Goal: Information Seeking & Learning: Learn about a topic

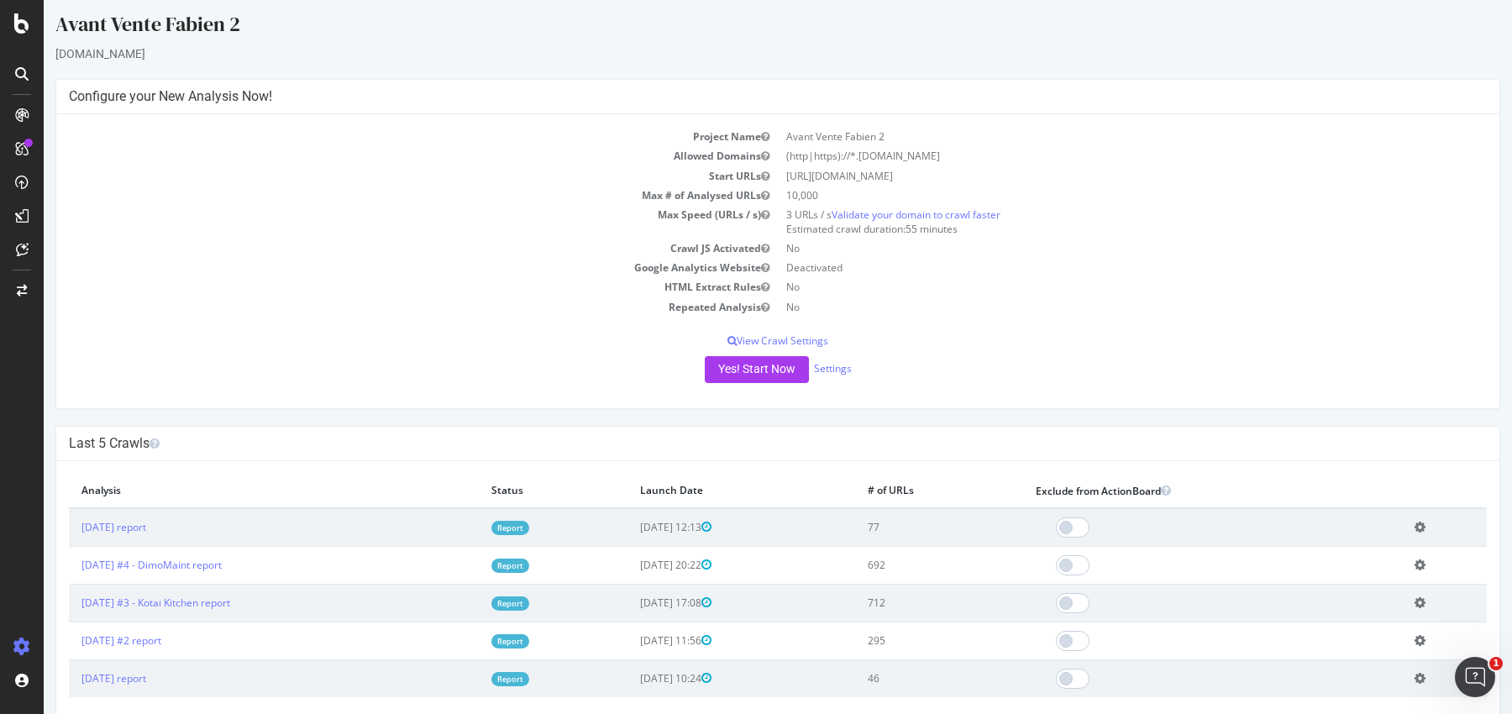
scroll to position [13, 0]
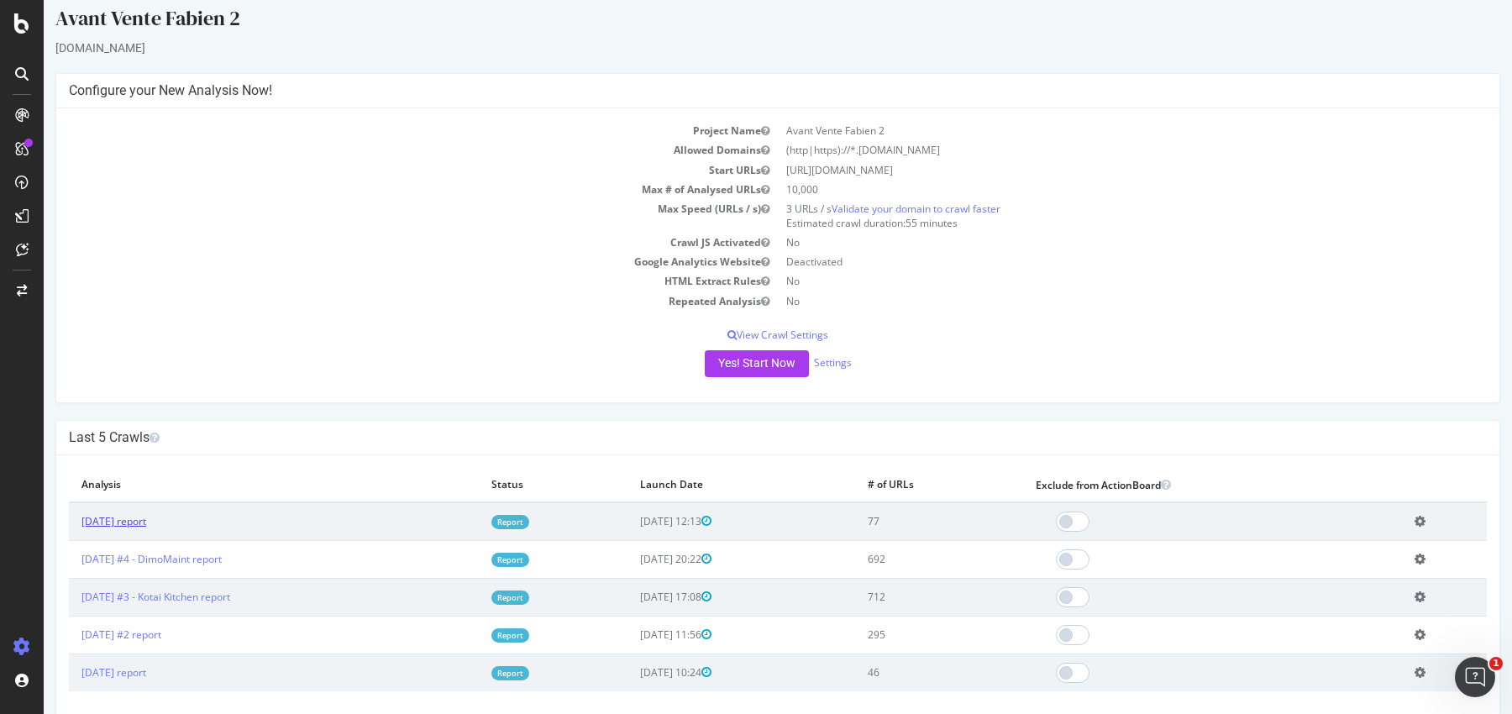
click at [146, 519] on link "[DATE] report" at bounding box center [113, 521] width 65 height 14
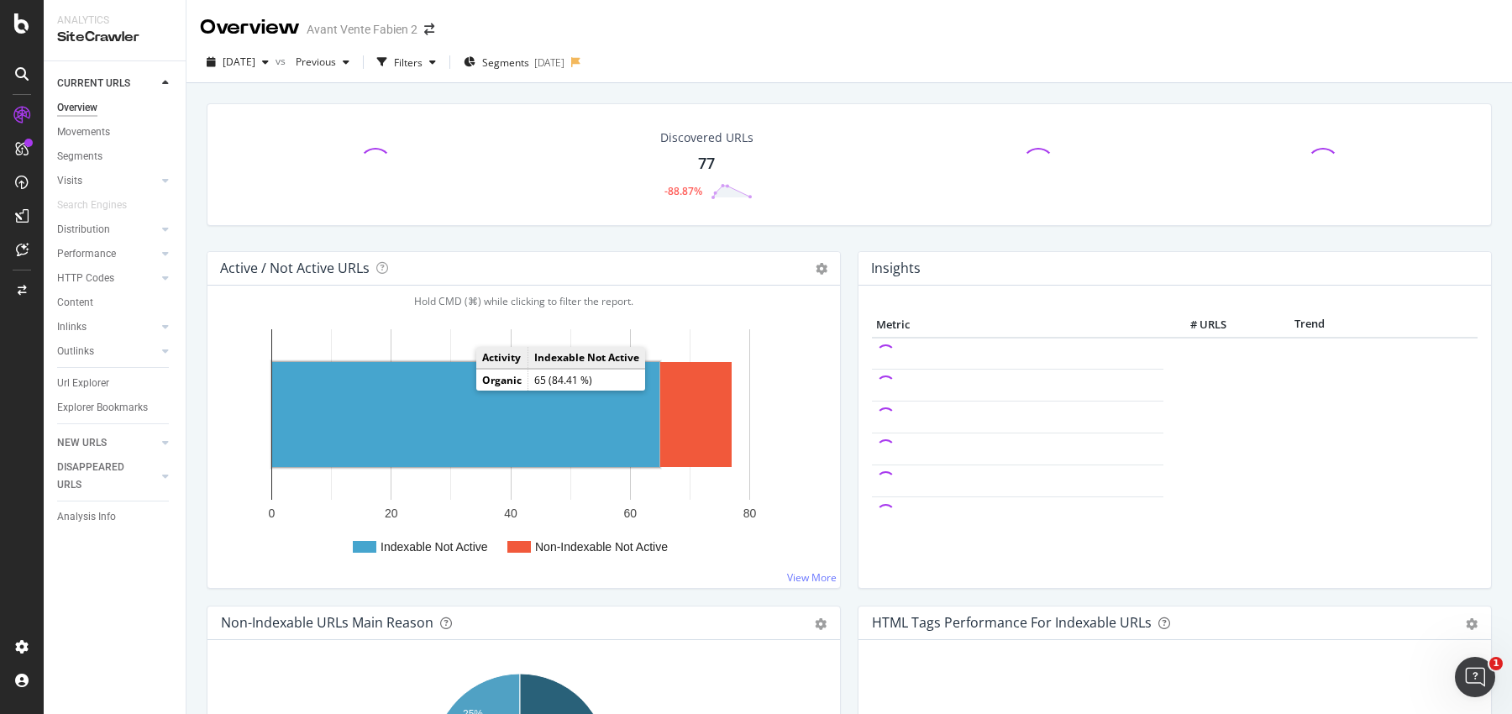
click at [460, 402] on rect "A chart." at bounding box center [465, 414] width 387 height 105
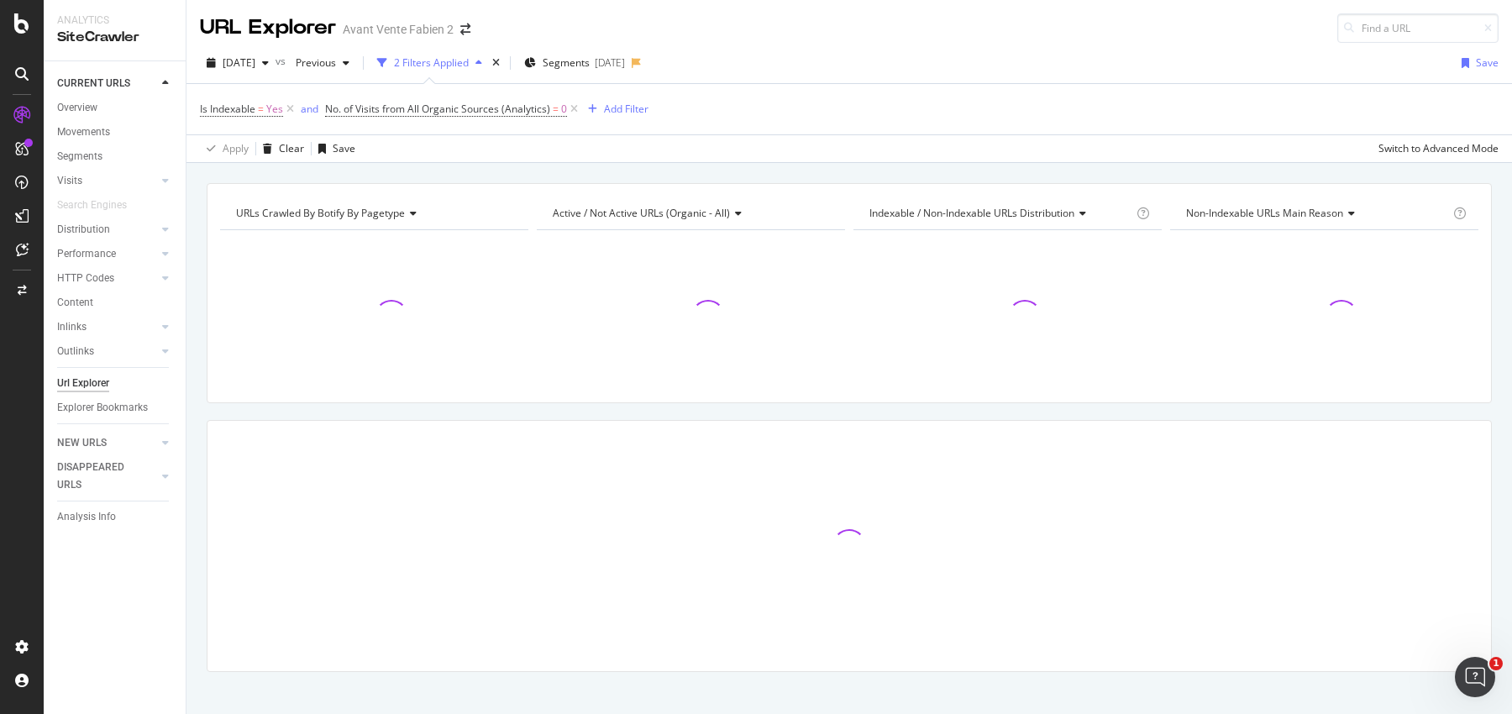
scroll to position [14, 0]
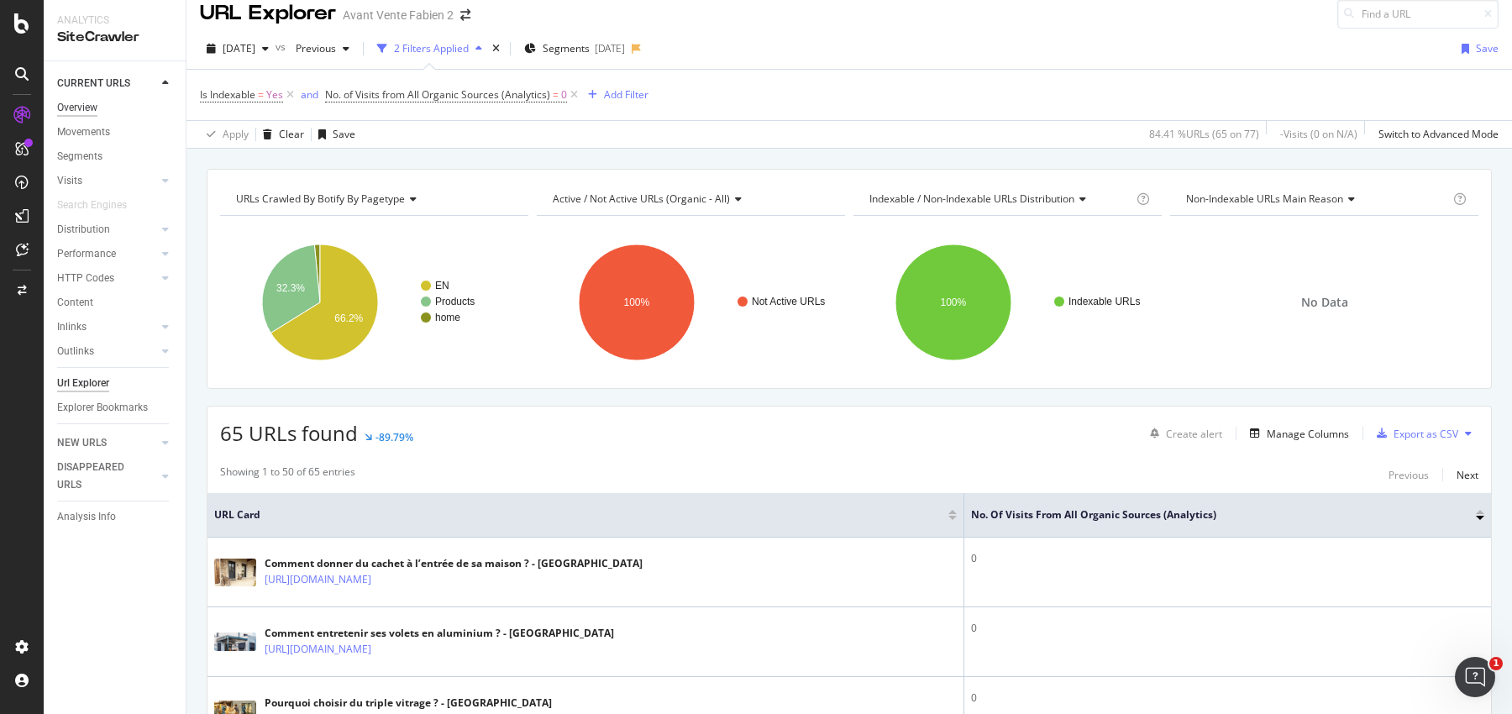
click at [87, 100] on div "Overview" at bounding box center [77, 108] width 40 height 18
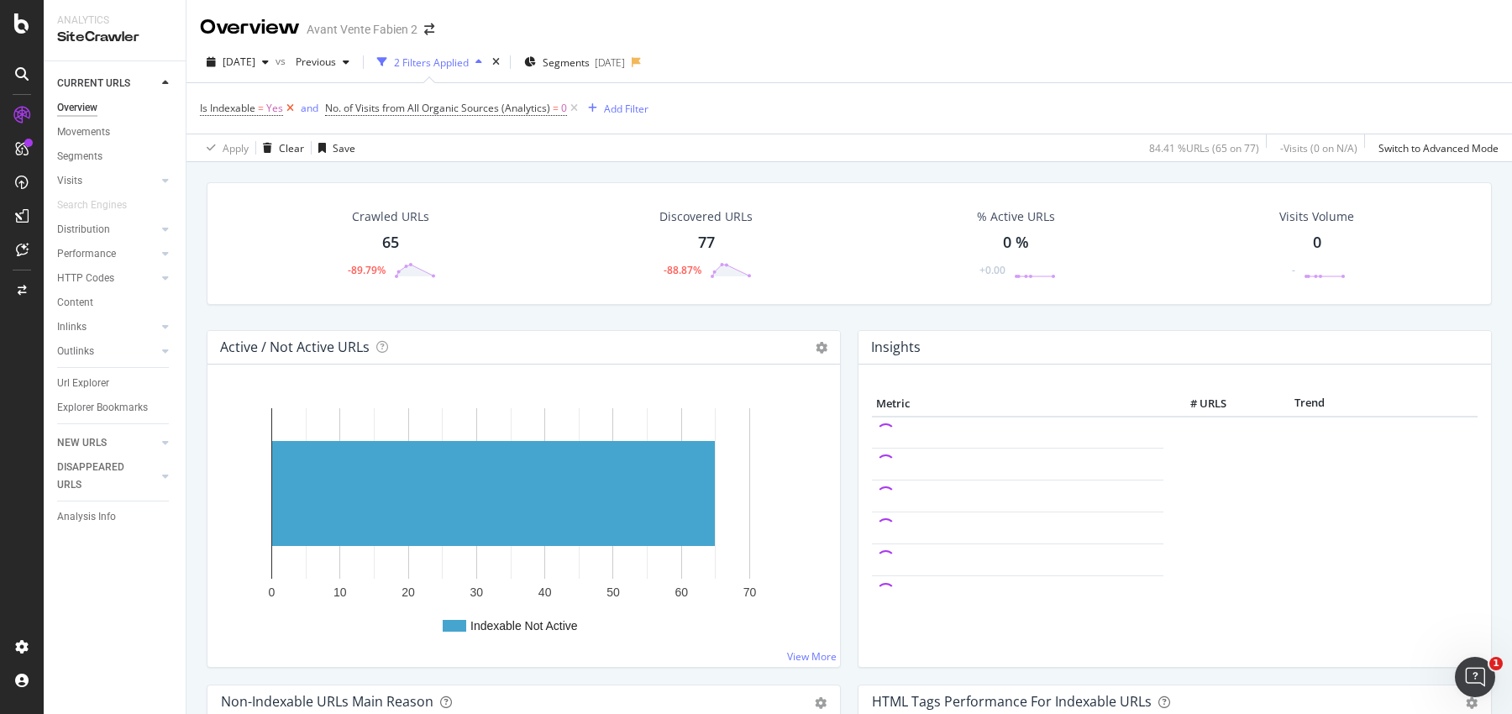
click at [292, 108] on icon at bounding box center [290, 108] width 14 height 17
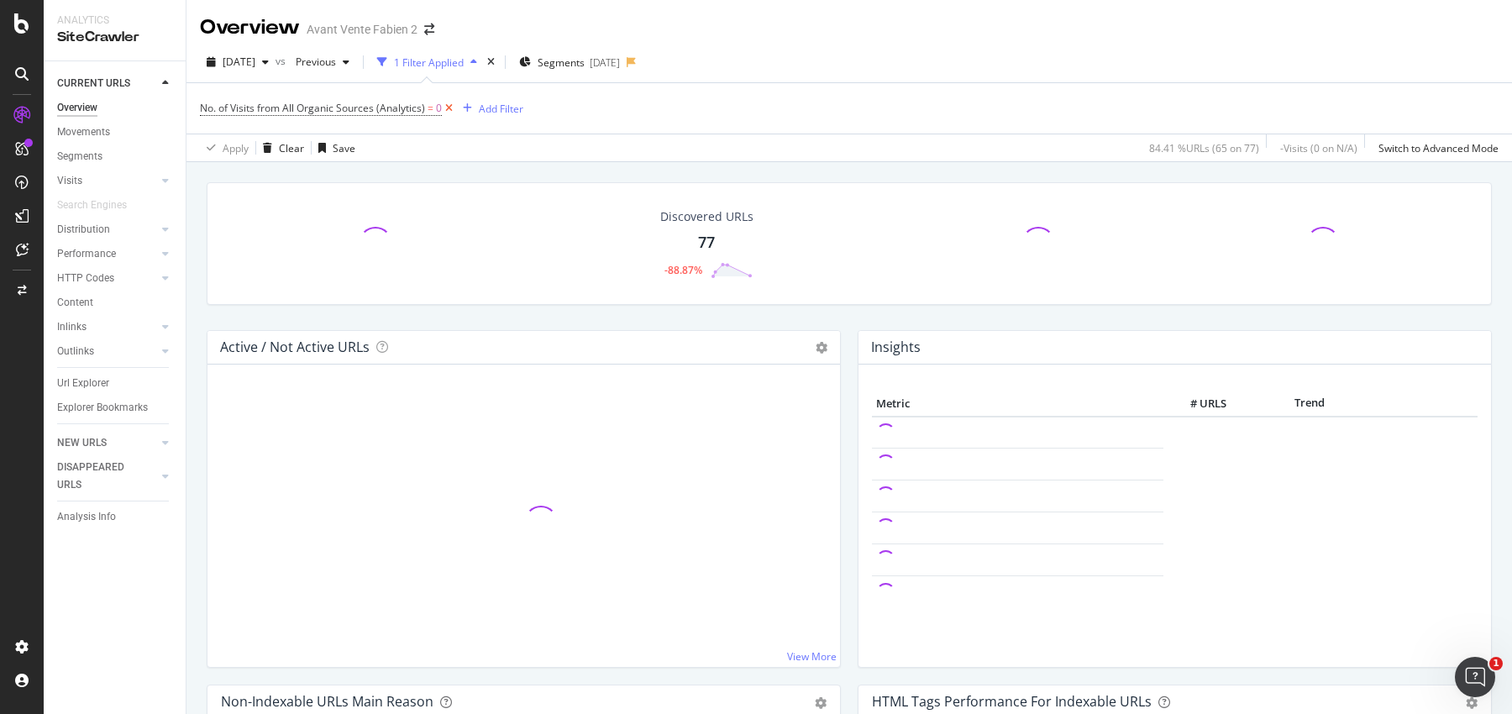
click at [451, 108] on icon at bounding box center [449, 108] width 14 height 17
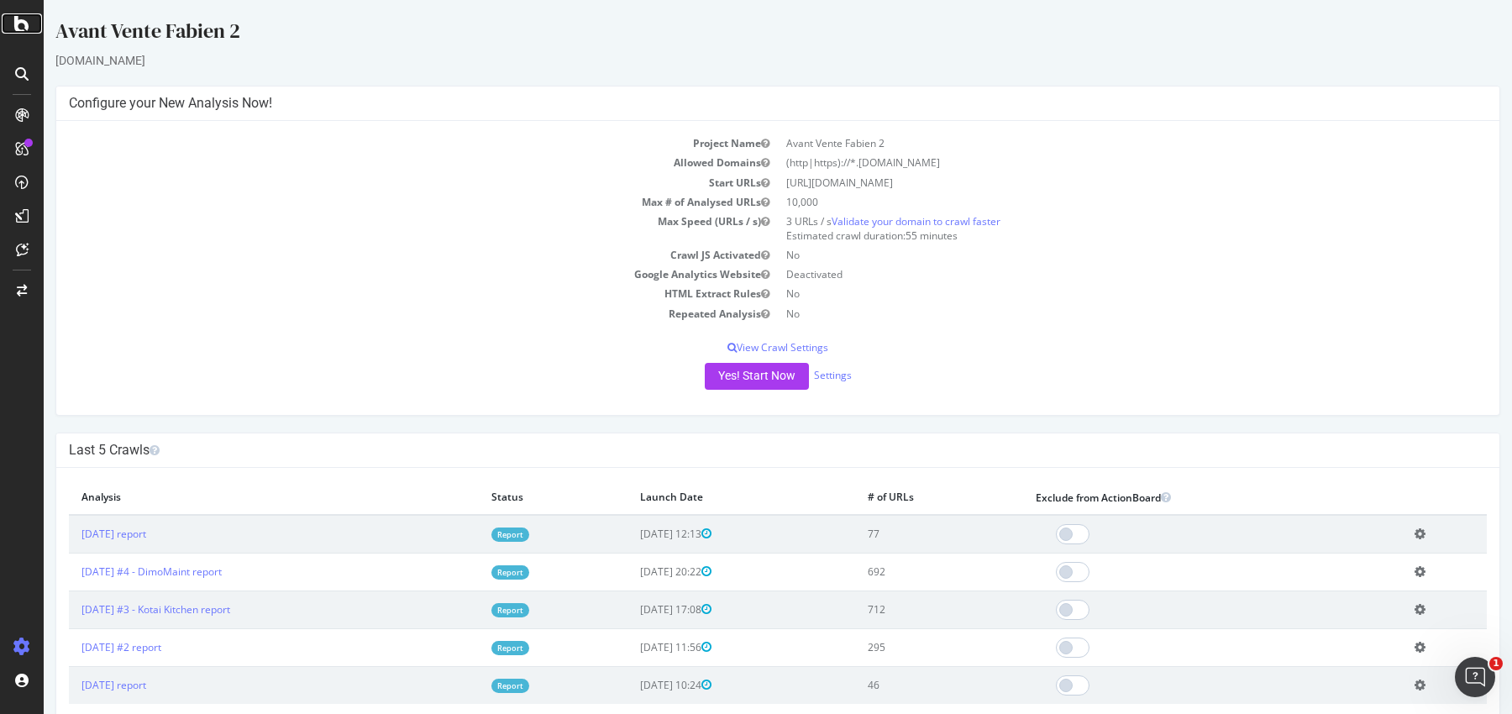
click at [18, 32] on icon at bounding box center [21, 23] width 15 height 20
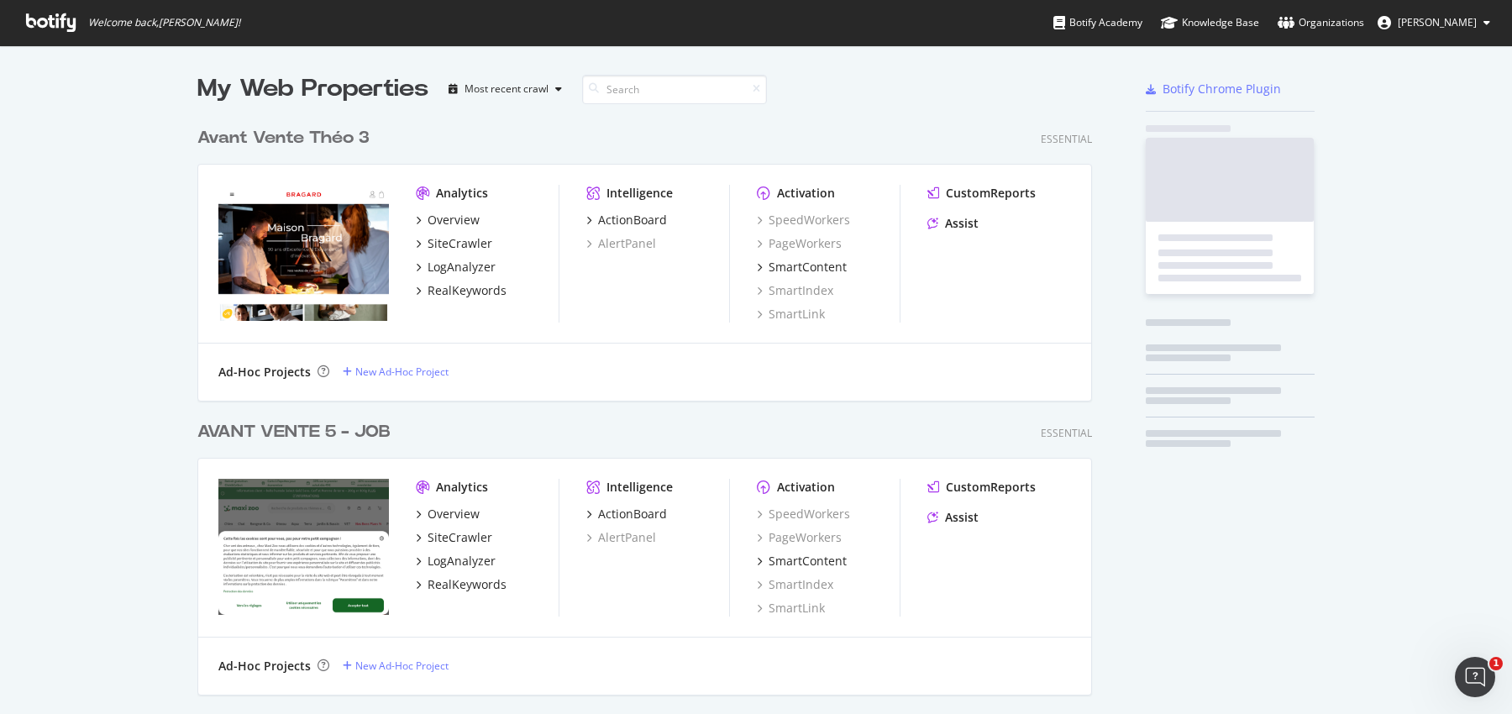
scroll to position [698, 1480]
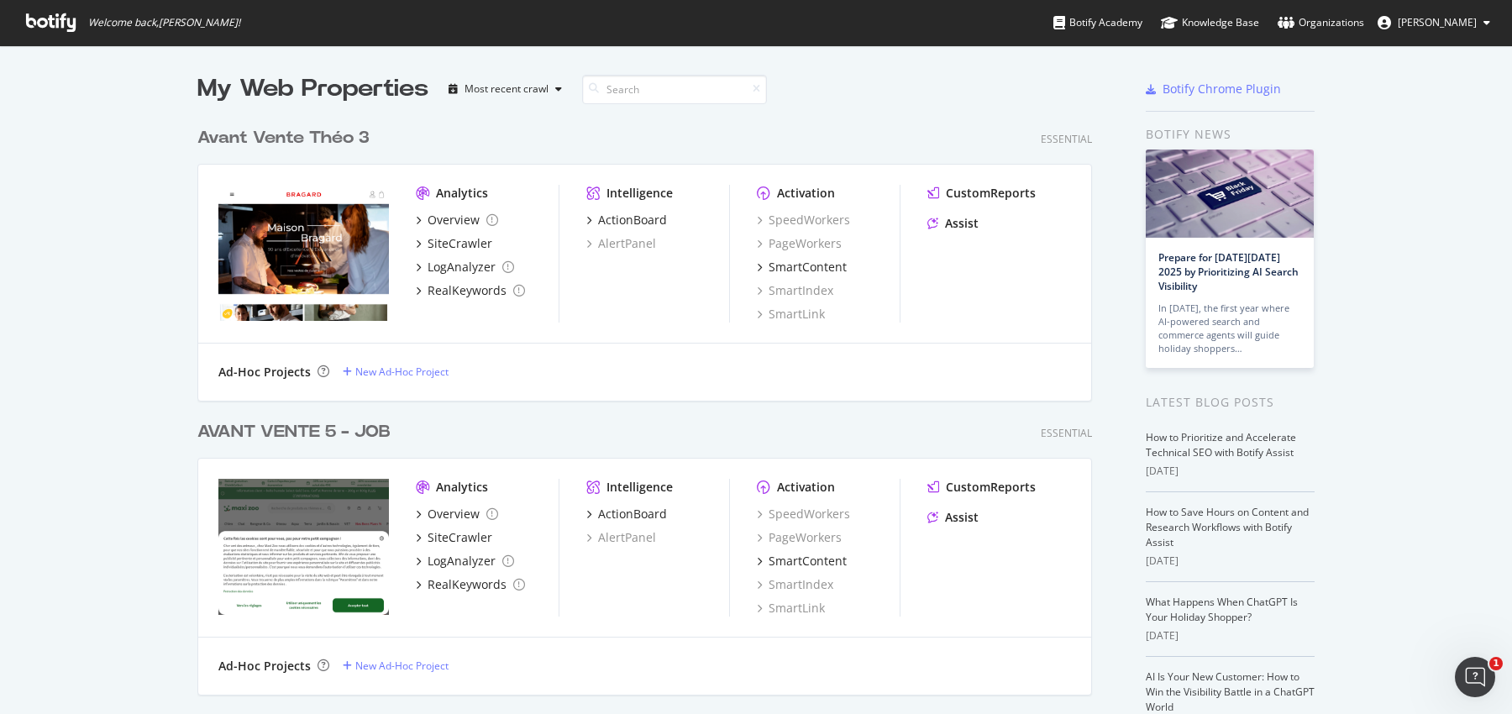
click at [304, 440] on div "AVANT VENTE 5 - JOB" at bounding box center [293, 432] width 193 height 24
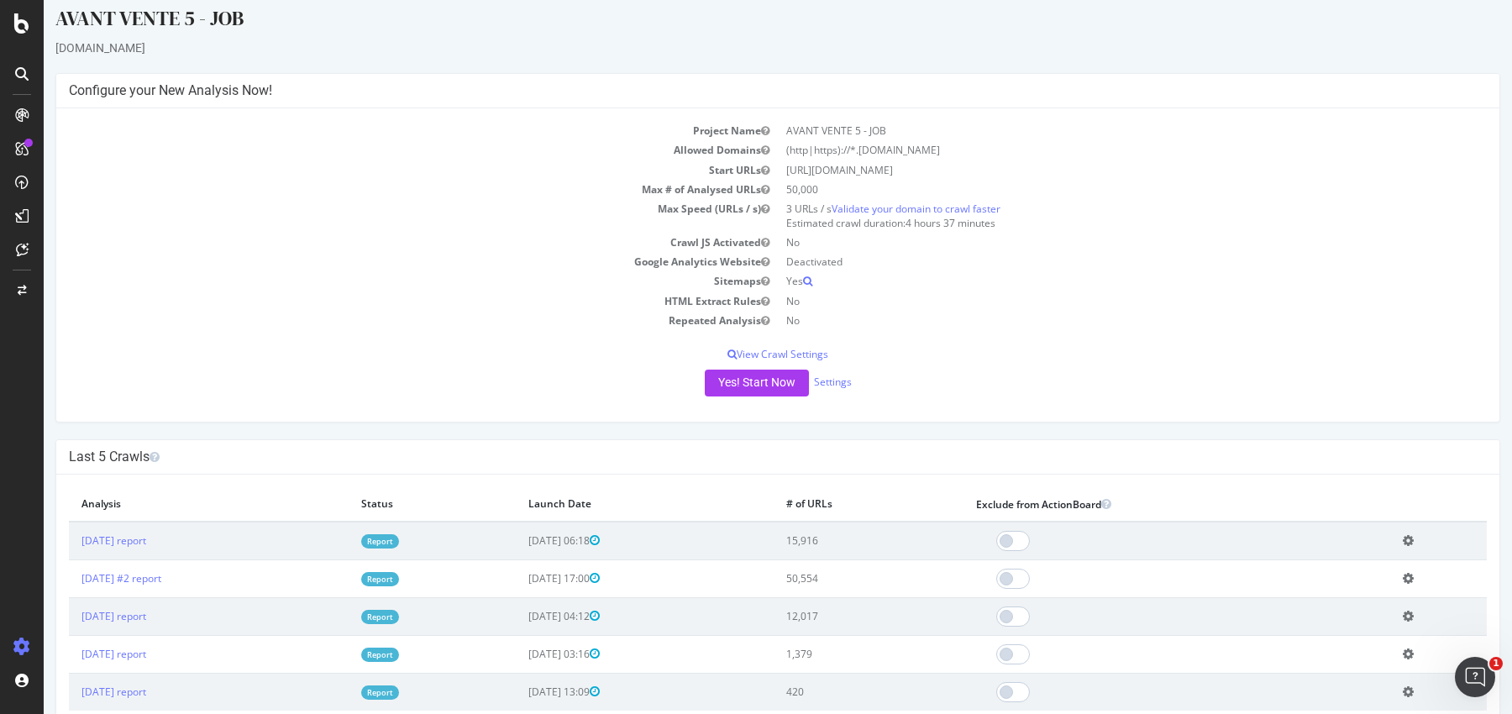
scroll to position [233, 0]
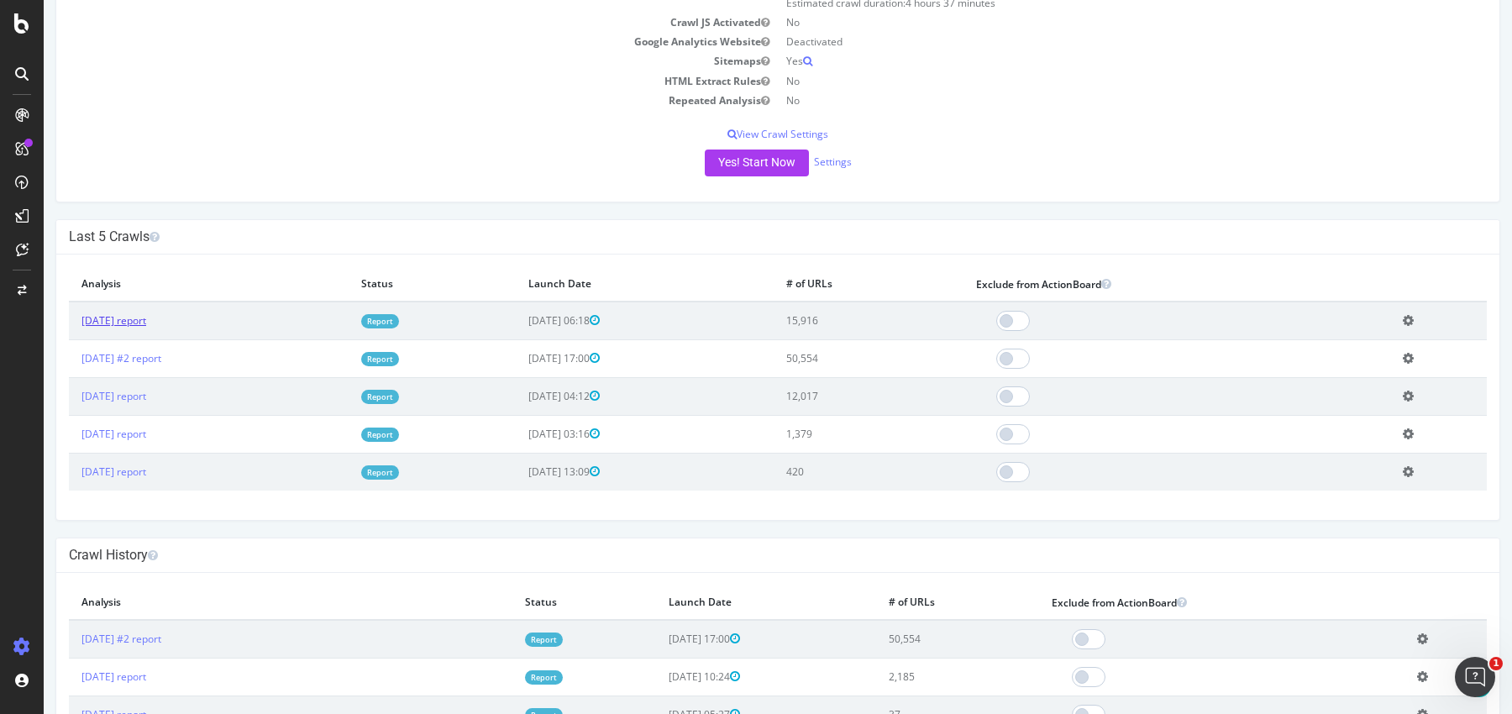
click at [146, 322] on link "[DATE] report" at bounding box center [113, 320] width 65 height 14
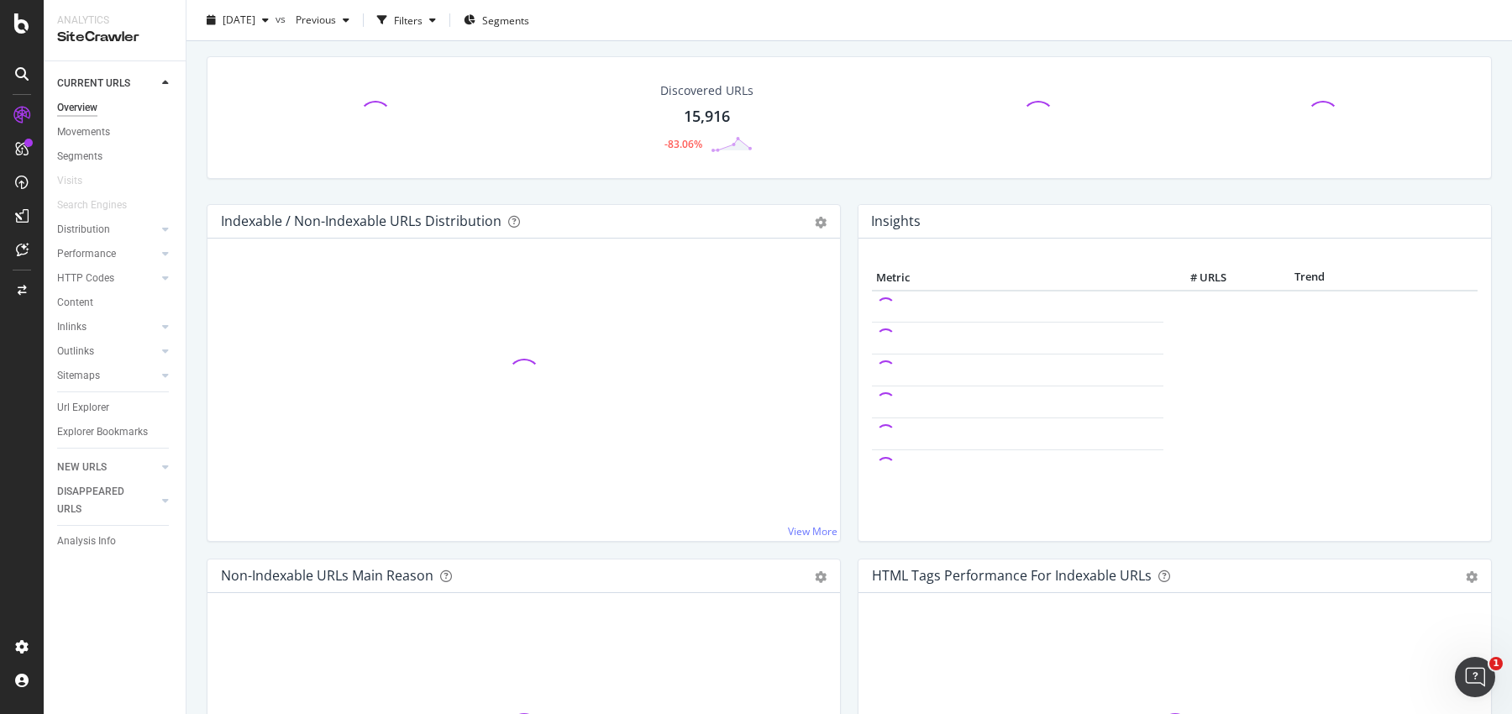
scroll to position [18, 0]
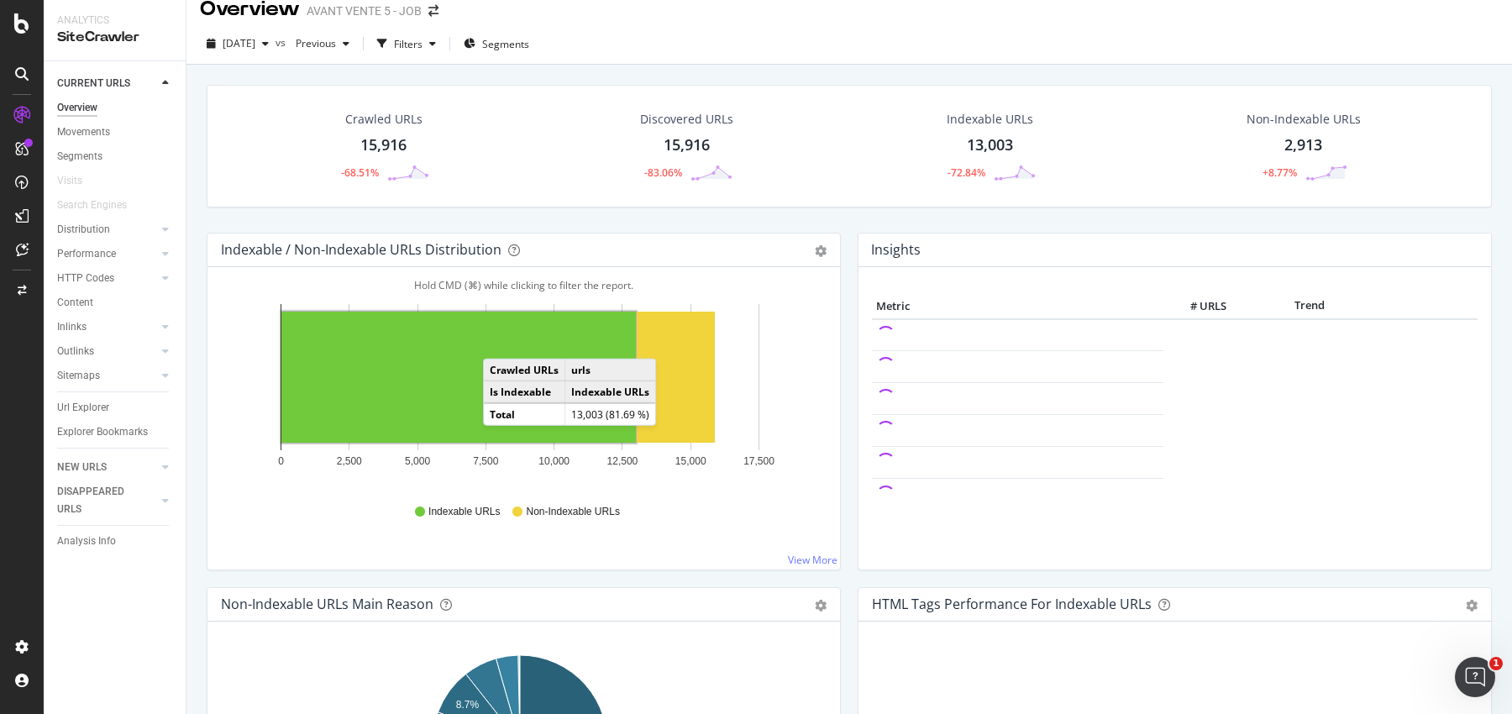
click at [500, 340] on rect "A chart." at bounding box center [458, 377] width 355 height 131
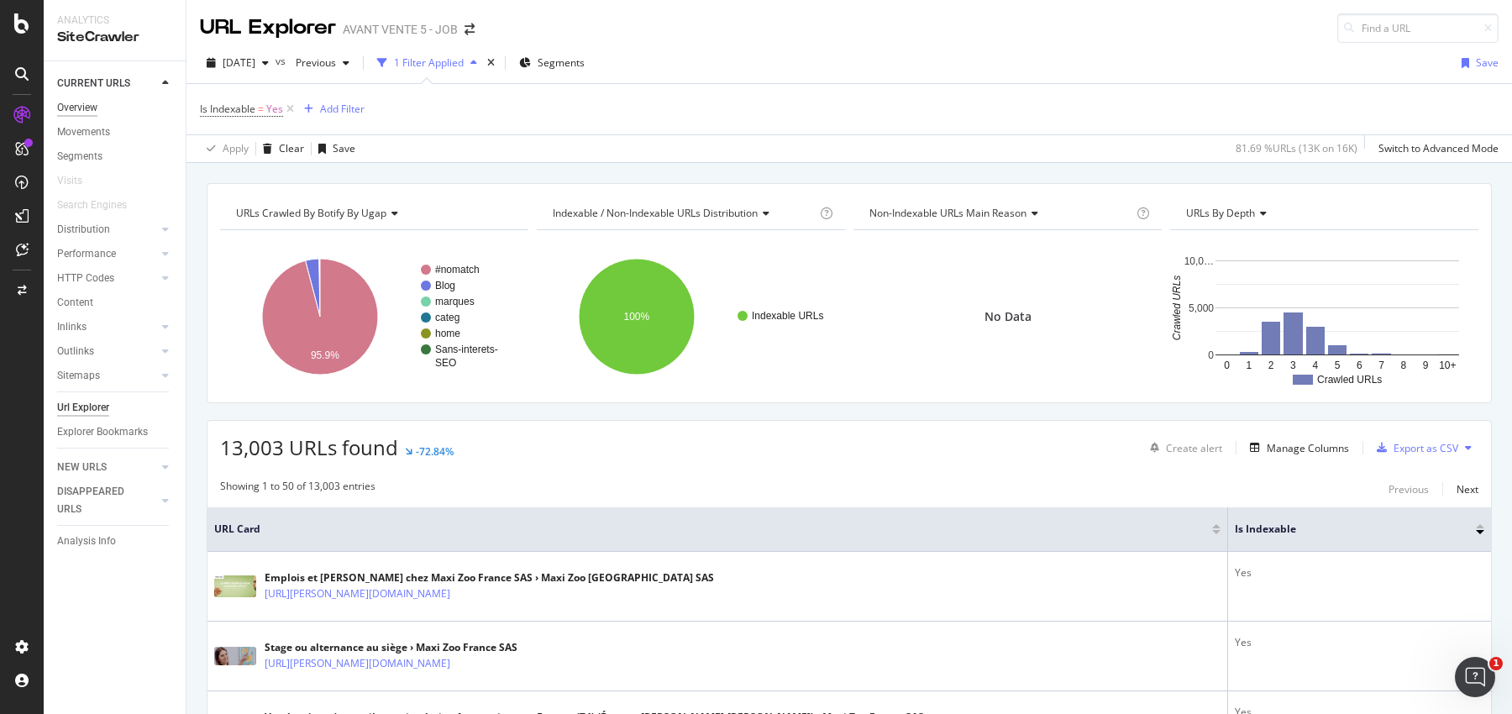
click at [67, 106] on div "Overview" at bounding box center [77, 108] width 40 height 18
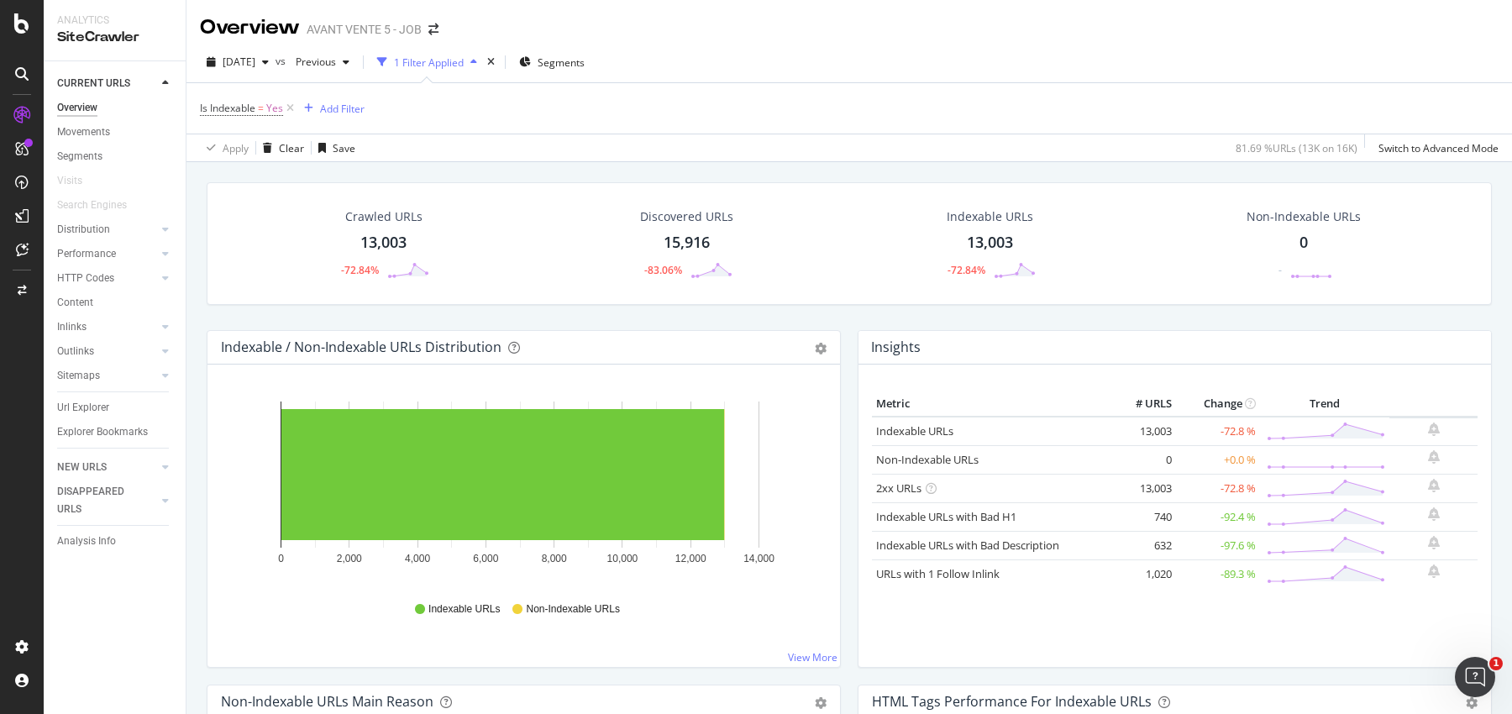
click at [78, 102] on div "Overview" at bounding box center [77, 108] width 40 height 18
drag, startPoint x: 289, startPoint y: 107, endPoint x: 397, endPoint y: 181, distance: 131.0
click at [291, 107] on icon at bounding box center [290, 108] width 14 height 17
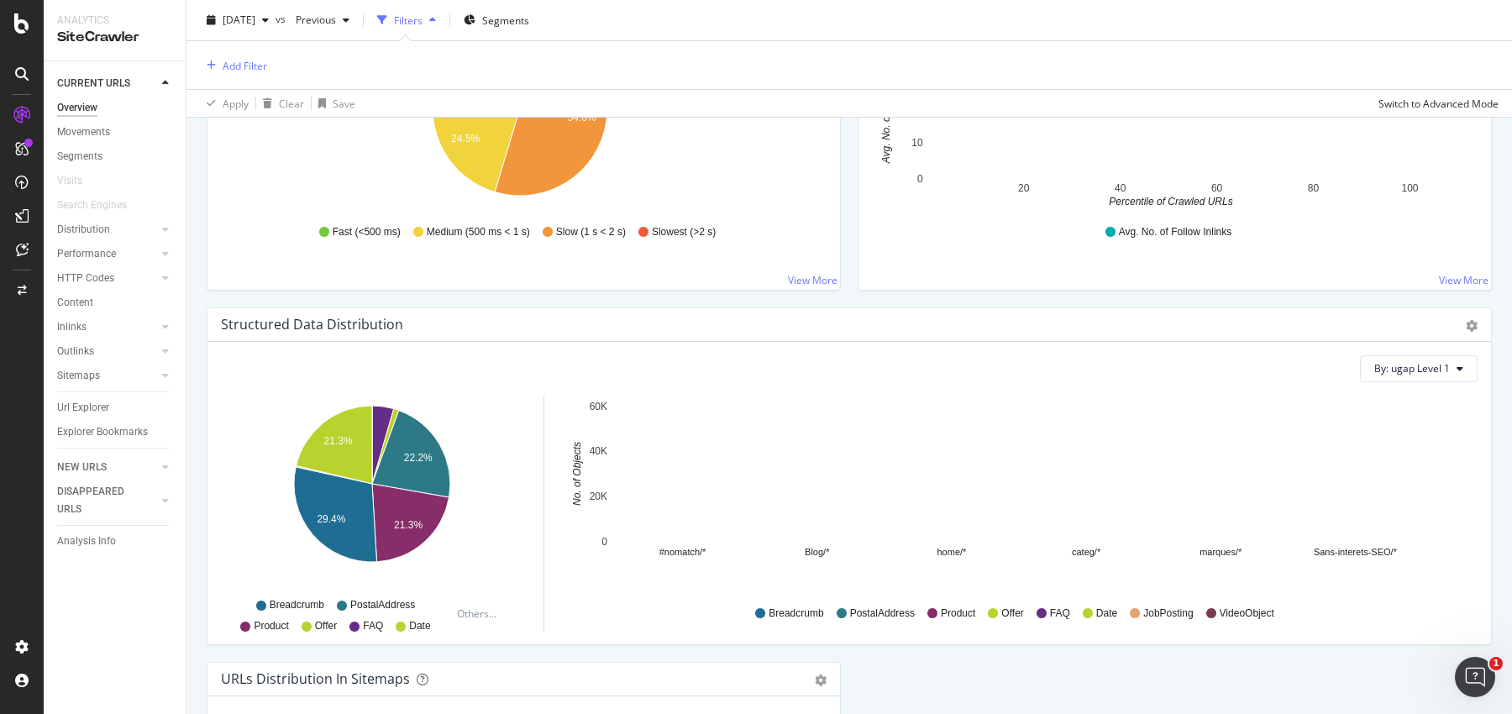
scroll to position [1518, 0]
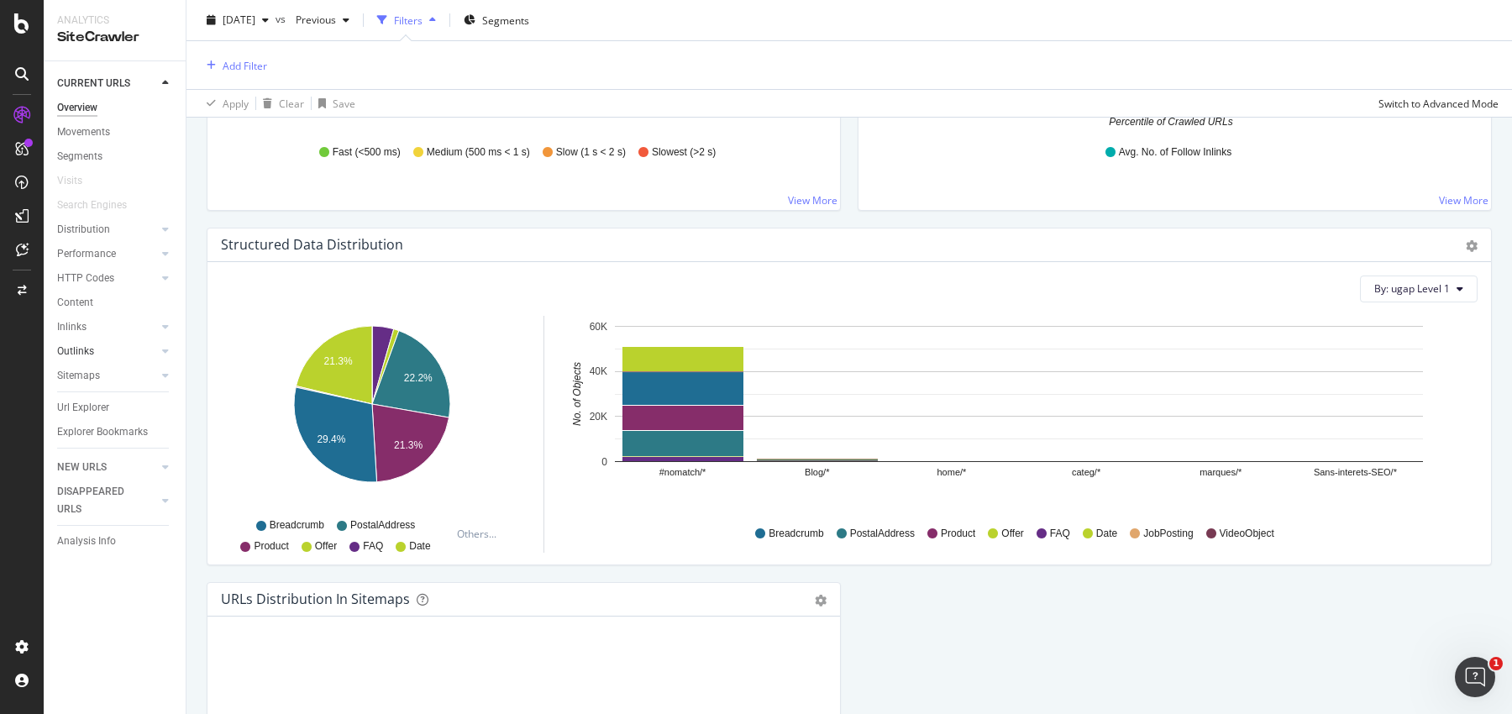
click at [93, 348] on link "Outlinks" at bounding box center [107, 352] width 100 height 18
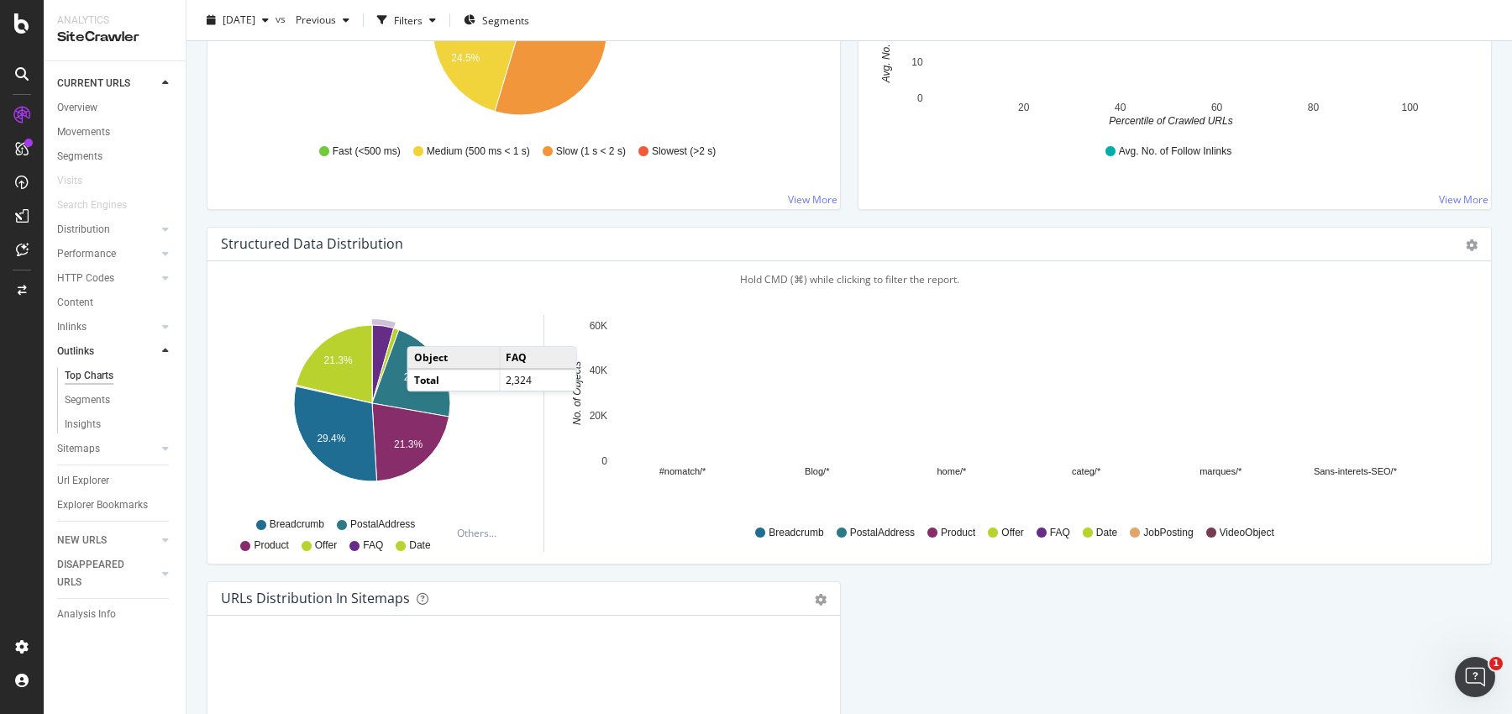
scroll to position [725, 0]
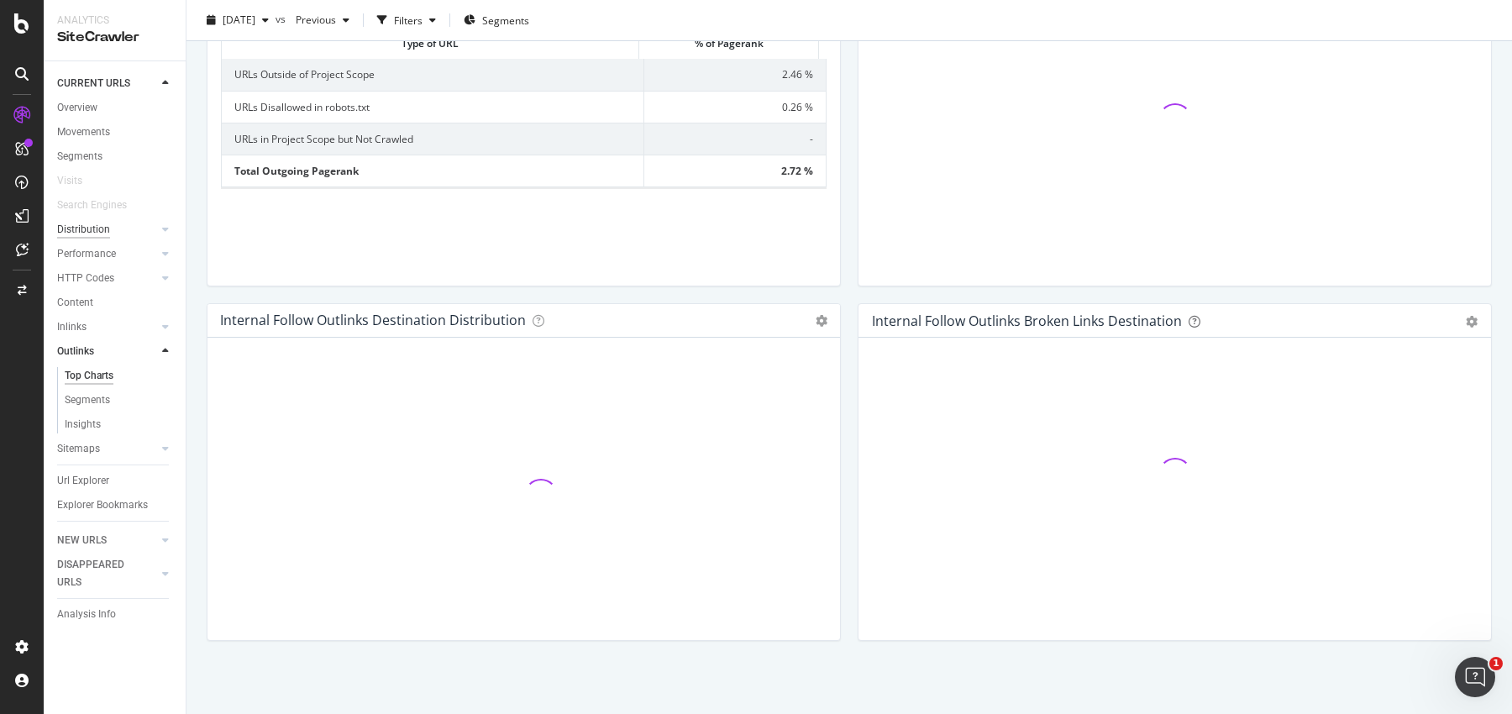
click at [77, 225] on div "Distribution" at bounding box center [83, 230] width 53 height 18
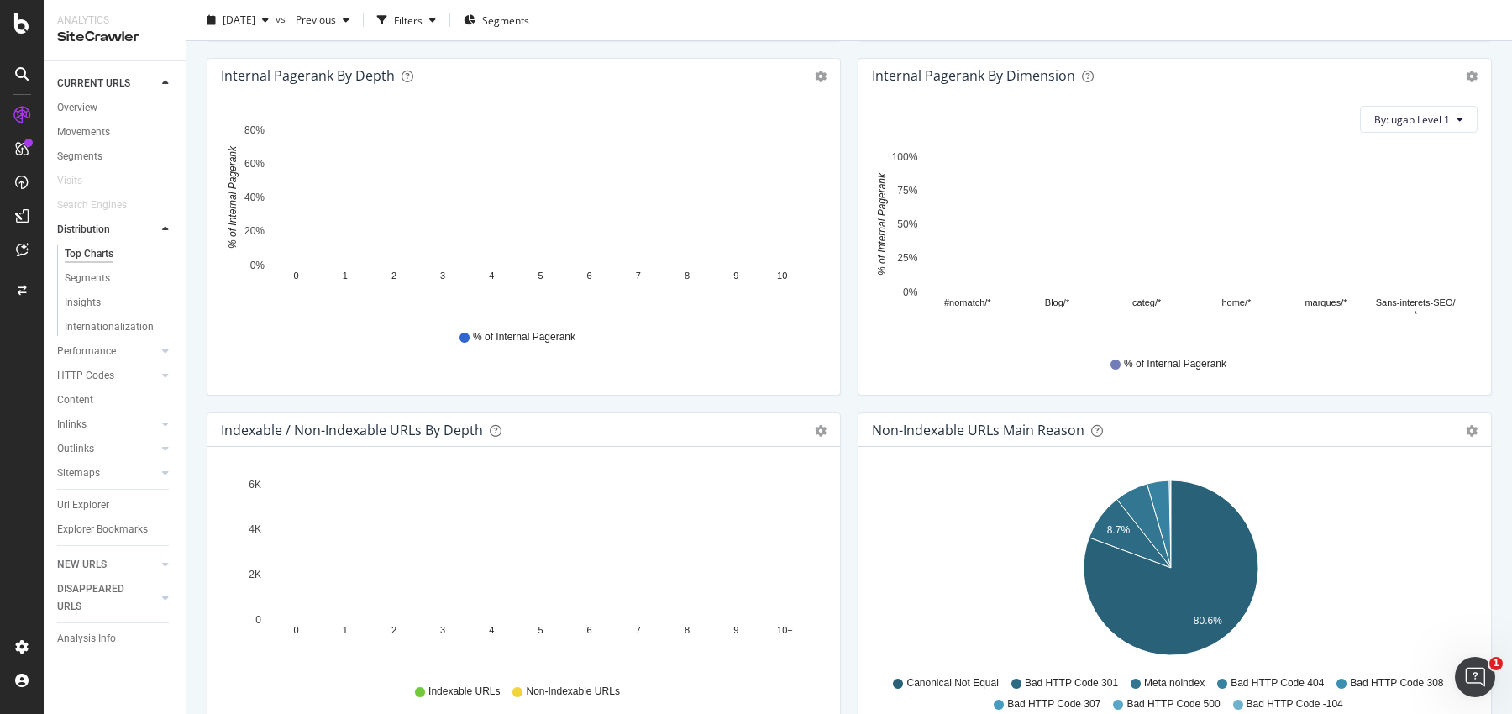
scroll to position [589, 0]
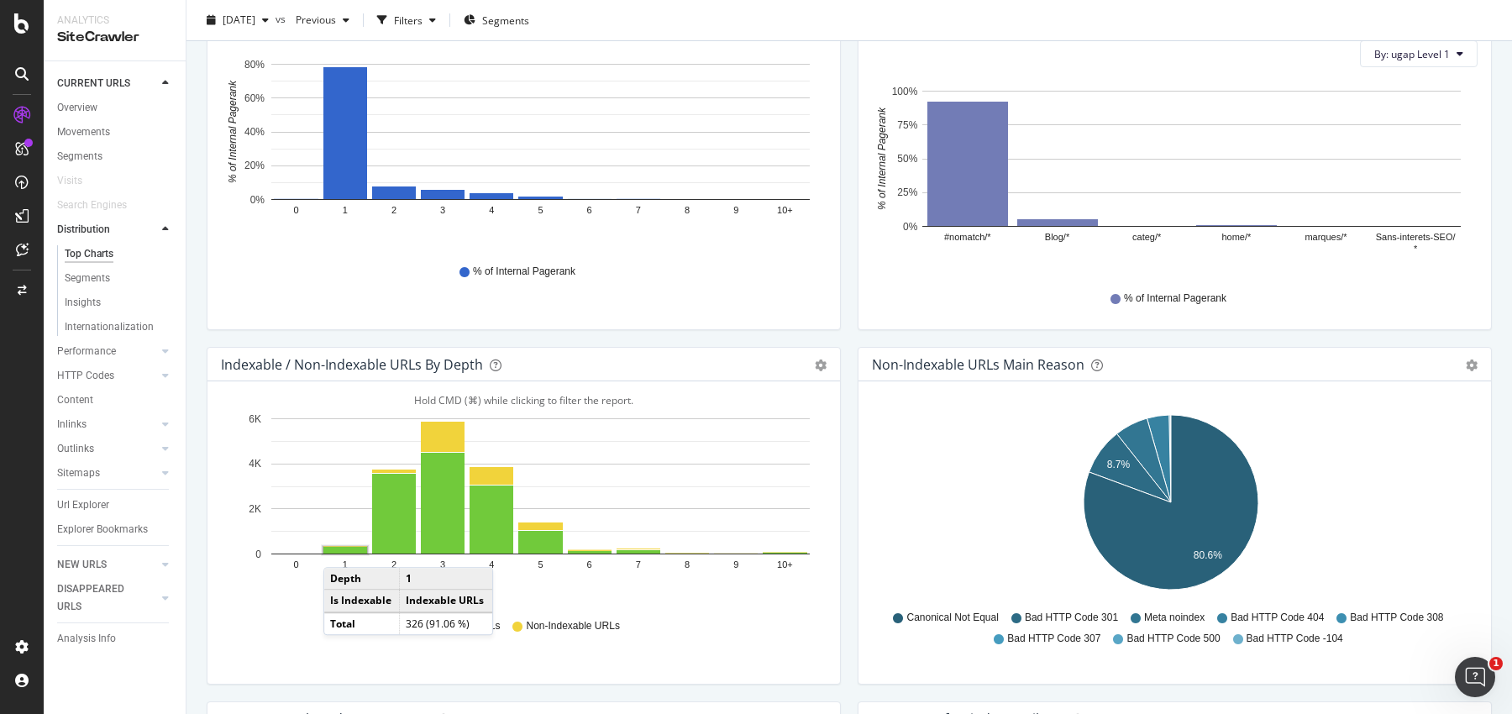
click at [340, 549] on rect "A chart." at bounding box center [345, 550] width 44 height 7
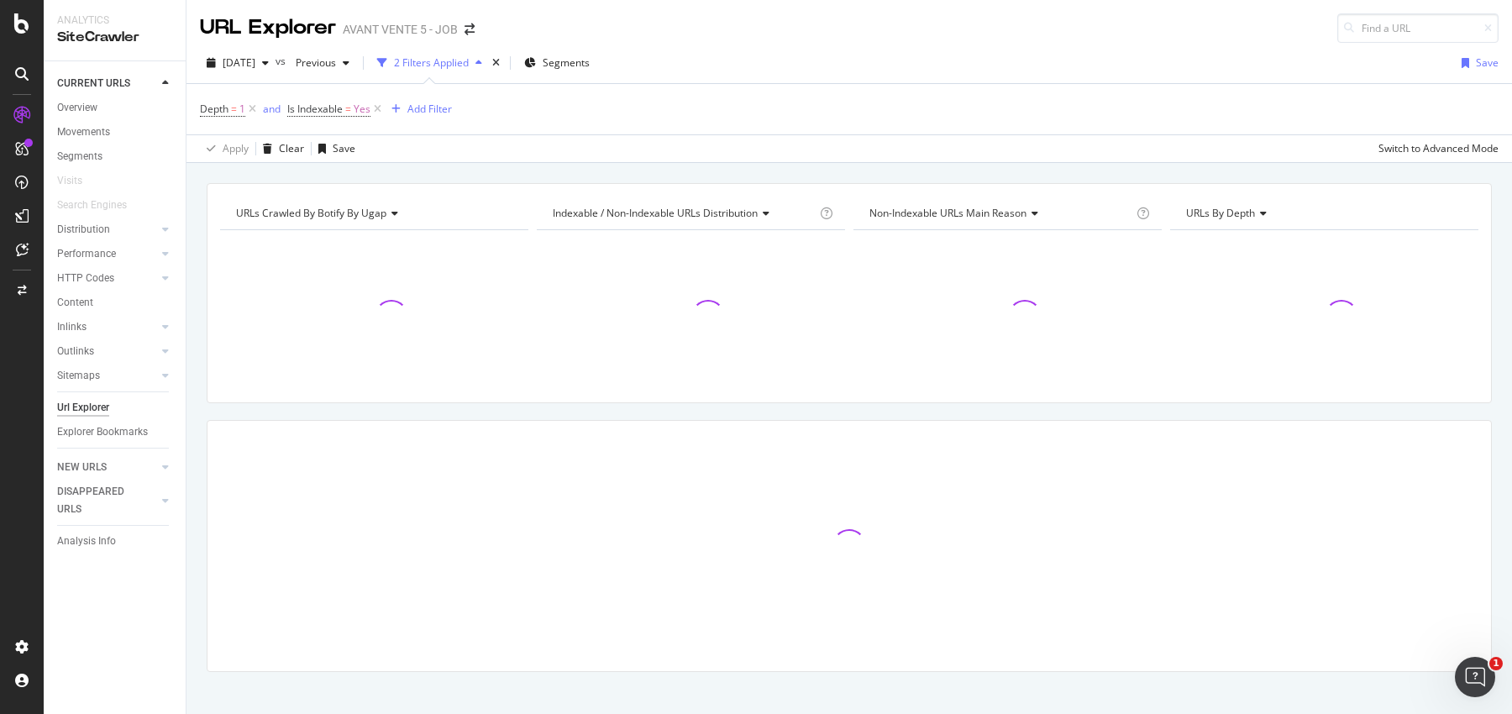
scroll to position [14, 0]
